Goal: Obtain resource: Obtain resource

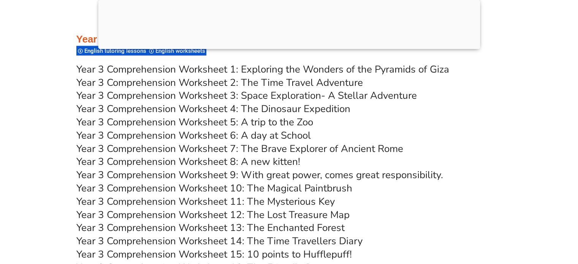
scroll to position [2558, 0]
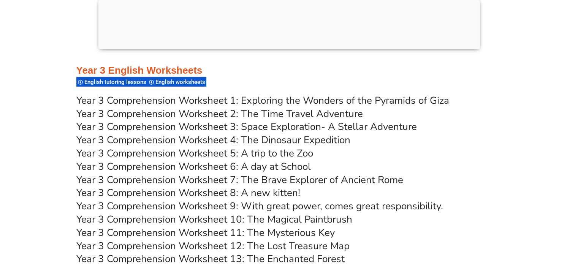
click at [119, 113] on link "Year 3 Comprehension Worksheet 2: The Time Travel Adventure" at bounding box center [219, 113] width 287 height 13
click at [160, 125] on link "Year 3 Comprehension Worksheet 3: Space Exploration- A Stellar Adventure" at bounding box center [246, 126] width 341 height 13
click at [145, 139] on link "Year 3 Comprehension Worksheet 4: The Dinosaur Expedition" at bounding box center [213, 139] width 274 height 13
click at [131, 165] on link "Year 3 Comprehension Worksheet 6: A day at School" at bounding box center [193, 166] width 234 height 13
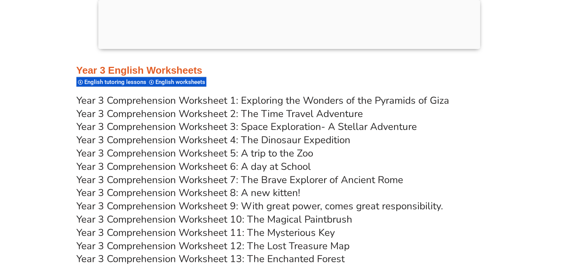
click at [127, 192] on link "Year 3 Comprehension Worksheet 8: A new kitten!" at bounding box center [188, 192] width 224 height 13
click at [125, 221] on link "Year 3 Comprehension Worksheet 10: The Magical Paintbrush" at bounding box center [214, 219] width 276 height 13
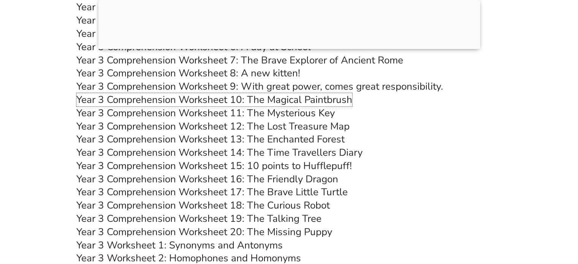
scroll to position [2688, 0]
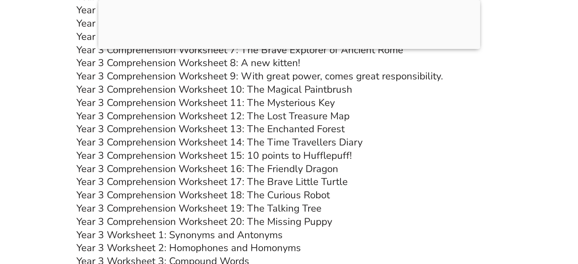
click at [151, 105] on link "Year 3 Comprehension Worksheet 11: The Mysterious Key" at bounding box center [205, 102] width 258 height 13
click at [127, 116] on link "Year 3 Comprehension Worksheet 12: The Lost Treasure Map" at bounding box center [212, 115] width 273 height 13
click at [129, 129] on link "Year 3 Comprehension Worksheet 13: The Enchanted Forest" at bounding box center [210, 128] width 268 height 13
click at [125, 156] on link "Year 3 Comprehension Worksheet 15: 10 points to Hufflepuff!" at bounding box center [214, 155] width 276 height 13
click at [140, 167] on link "Year 3 Comprehension Worksheet 16: The Friendly Dragon" at bounding box center [207, 168] width 262 height 13
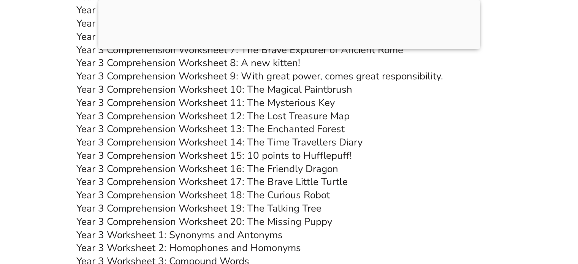
click at [132, 184] on link "Year 3 Comprehension Worksheet 17: The Brave Little Turtle" at bounding box center [211, 181] width 271 height 13
click at [123, 197] on link "Year 3 Comprehension Worksheet 18: The Curious Robot" at bounding box center [202, 194] width 253 height 13
click at [123, 212] on link "Year 3 Comprehension Worksheet 19: The Talking Tree" at bounding box center [198, 208] width 245 height 13
click at [129, 219] on link "Year 3 Comprehension Worksheet 20: The Missing Puppy" at bounding box center [204, 221] width 256 height 13
click at [135, 234] on link "Year 3 Worksheet 1: Synonyms and Antonyms" at bounding box center [179, 234] width 206 height 13
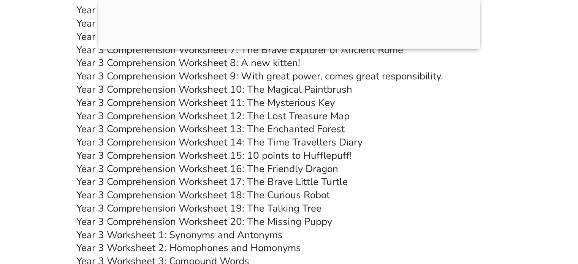
click at [133, 247] on link "Year 3 Worksheet 2: Homophones and Homonyms" at bounding box center [188, 247] width 225 height 13
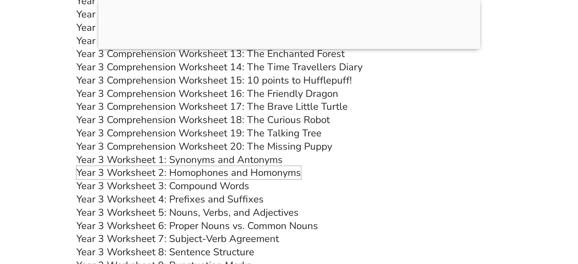
scroll to position [2836, 0]
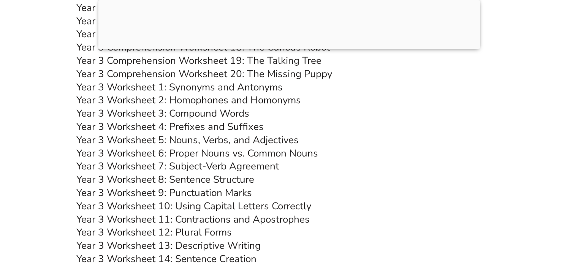
click at [130, 112] on link "Year 3 Worksheet 3: Compound Words" at bounding box center [162, 113] width 173 height 13
click at [124, 126] on link "Year 3 Worksheet 4: Prefixes and Suffixes" at bounding box center [169, 126] width 187 height 13
click at [120, 141] on link "Year 3 Worksheet 5: Nouns, Verbs, and Adjectives" at bounding box center [187, 139] width 222 height 13
click at [136, 153] on link "Year 3 Worksheet 6: Proper Nouns vs. Common Nouns" at bounding box center [197, 153] width 242 height 13
click at [132, 166] on link "Year 3 Worksheet 7: Subject-Verb Agreement" at bounding box center [177, 166] width 203 height 13
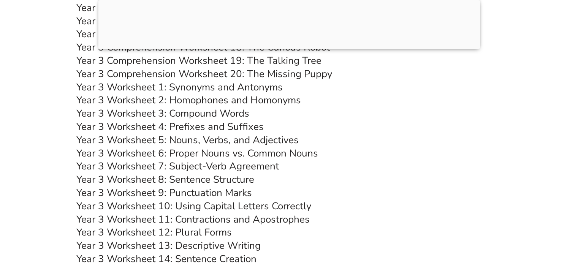
click at [122, 179] on link "Year 3 Worksheet 8: Sentence Structure" at bounding box center [165, 179] width 178 height 13
click at [121, 196] on link "Year 3 Worksheet 9: Punctuation Marks" at bounding box center [164, 192] width 176 height 13
click at [132, 204] on link "Year 3 Worksheet 10: Using Capital Letters Correctly" at bounding box center [193, 206] width 235 height 13
click at [128, 218] on link "Year 3 Worksheet 11: Contractions and Apostrophes" at bounding box center [192, 219] width 233 height 13
click at [139, 231] on link "Year 3 Worksheet 12: Plural Forms" at bounding box center [153, 232] width 155 height 13
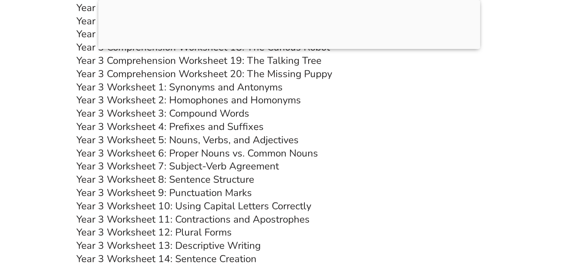
click at [124, 244] on link "Year 3 Worksheet 13: Descriptive Writing" at bounding box center [168, 245] width 184 height 13
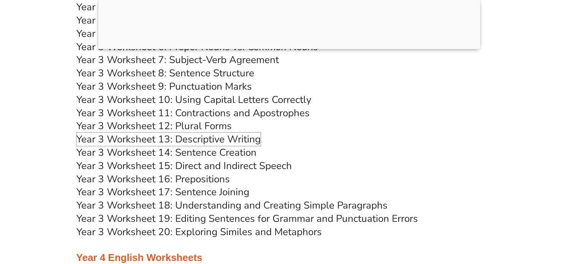
scroll to position [2953, 0]
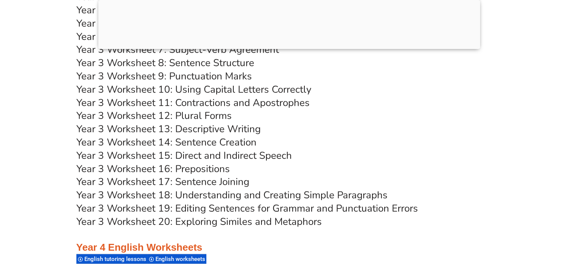
click at [125, 142] on link "Year 3 Worksheet 14: Sentence Creation" at bounding box center [166, 142] width 180 height 13
click at [125, 155] on link "Year 3 Worksheet 15: Direct and Indirect Speech" at bounding box center [183, 155] width 215 height 13
click at [132, 169] on link "Year 3 Worksheet 16: Prepositions" at bounding box center [153, 168] width 154 height 13
click at [126, 179] on link "Year 3 Worksheet 17: Sentence Joining" at bounding box center [162, 181] width 173 height 13
click at [120, 199] on link "Year 3 Worksheet 18: Understanding and Creating Simple Paragraphs" at bounding box center [231, 194] width 311 height 13
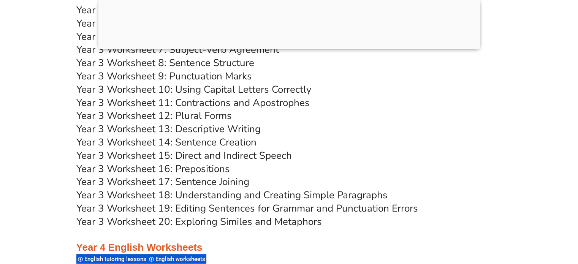
click at [135, 209] on link "Year 3 Worksheet 19: Editing Sentences for Grammar and Punctuation Errors" at bounding box center [247, 208] width 342 height 13
click at [131, 224] on link "Year 3 Worksheet 20: Exploring Similes and Metaphors" at bounding box center [198, 221] width 245 height 13
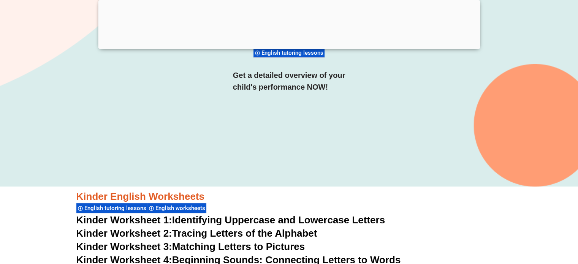
scroll to position [231, 0]
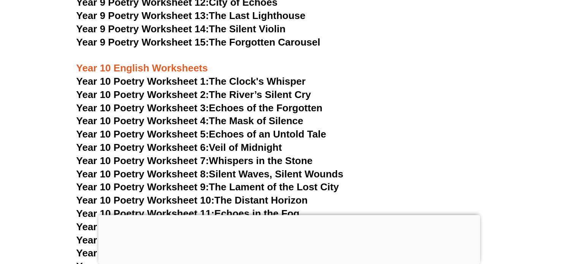
scroll to position [5381, 0]
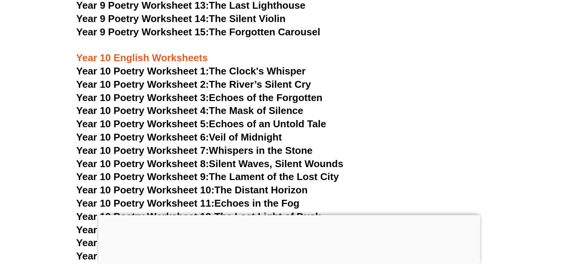
click at [156, 65] on span "Year 10 Poetry Worksheet 1:" at bounding box center [142, 70] width 133 height 11
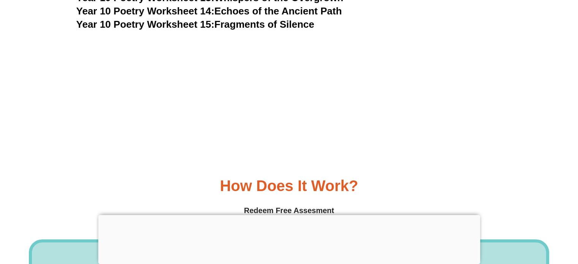
scroll to position [231, 0]
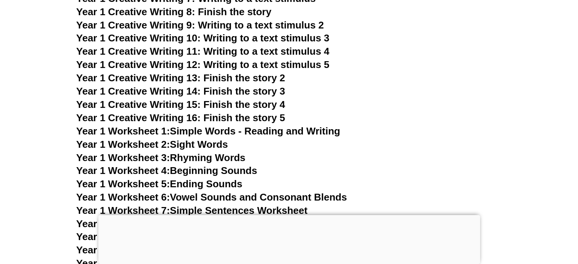
scroll to position [1497, 0]
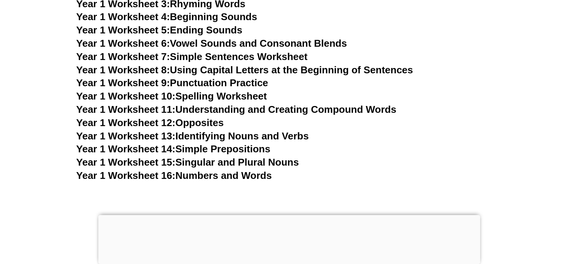
click at [135, 96] on span "Year 1 Worksheet 10:" at bounding box center [125, 95] width 99 height 11
click at [147, 123] on span "Year 1 Worksheet 12:" at bounding box center [125, 122] width 99 height 11
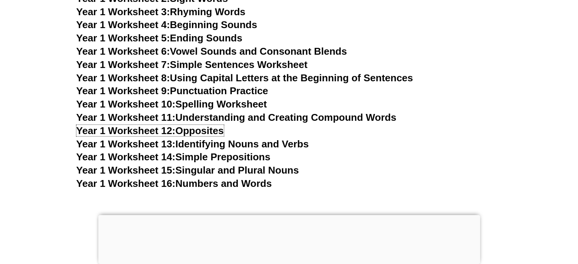
scroll to position [0, 0]
